Goal: Book appointment/travel/reservation

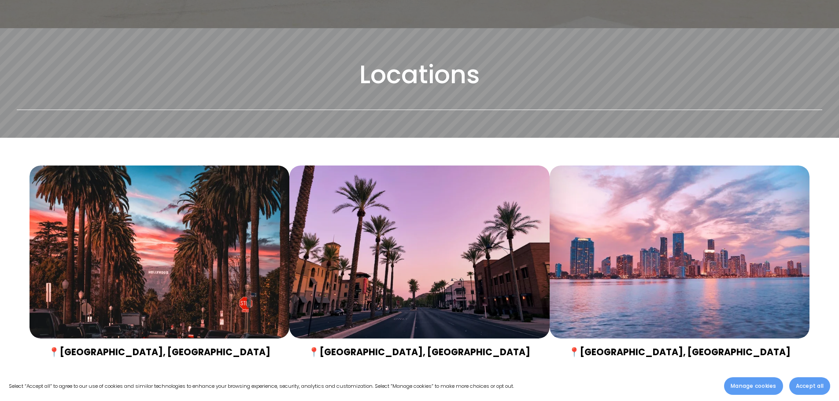
scroll to position [529, 0]
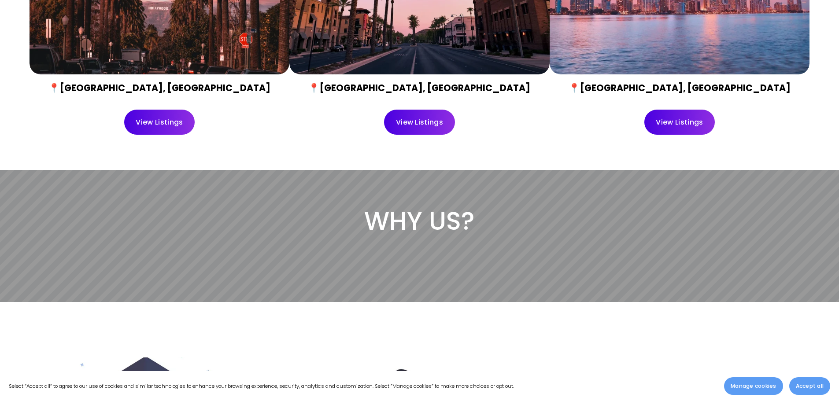
click at [404, 119] on link "View Listings" at bounding box center [419, 122] width 71 height 25
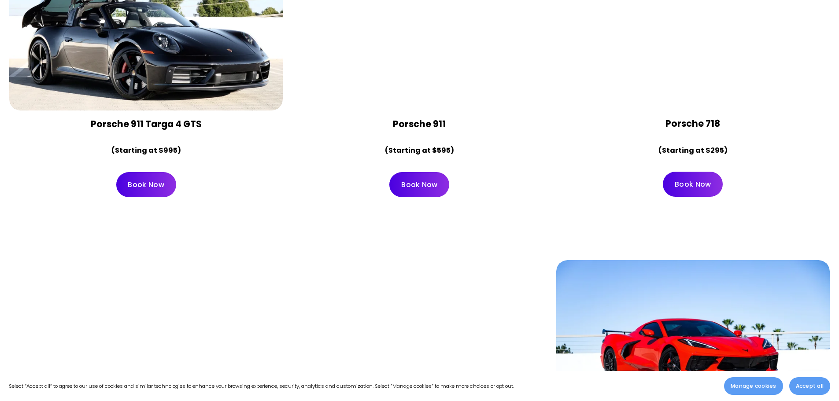
scroll to position [3833, 0]
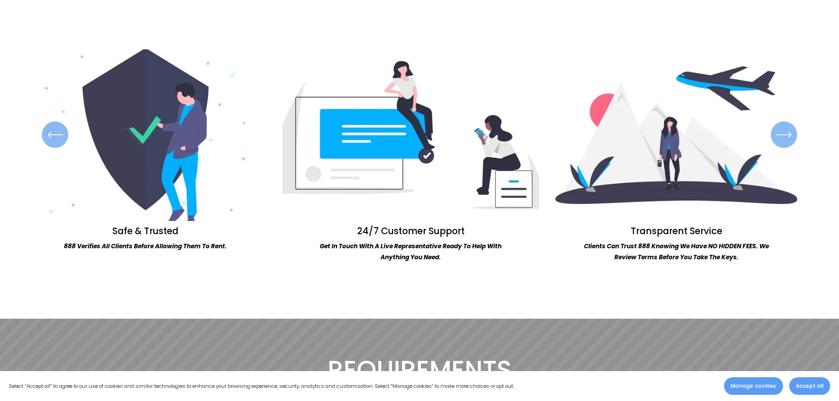
scroll to position [1190, 0]
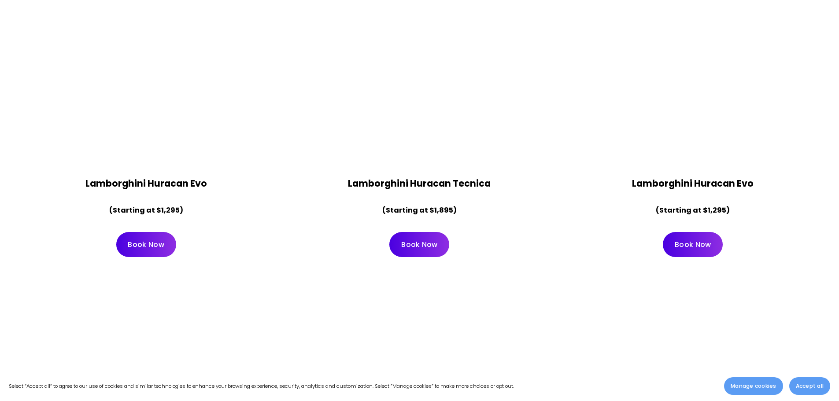
scroll to position [1190, 0]
